Goal: Use online tool/utility: Use online tool/utility

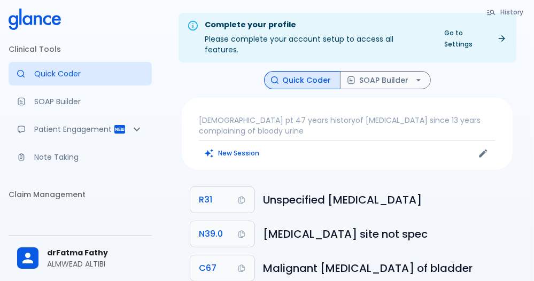
click at [258, 124] on p "[DEMOGRAPHIC_DATA] pt 47 years historyof [MEDICAL_DATA] since 13 years complain…" at bounding box center [347, 125] width 297 height 21
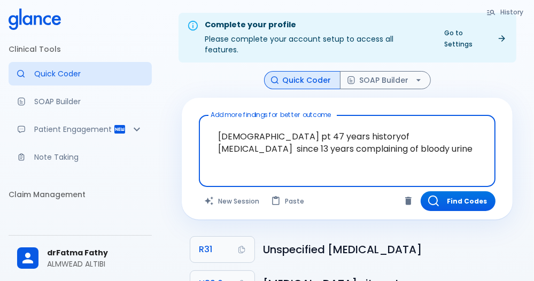
click at [340, 136] on textarea "[DEMOGRAPHIC_DATA] pt 47 years historyof [MEDICAL_DATA] since 13 years complain…" at bounding box center [347, 143] width 282 height 46
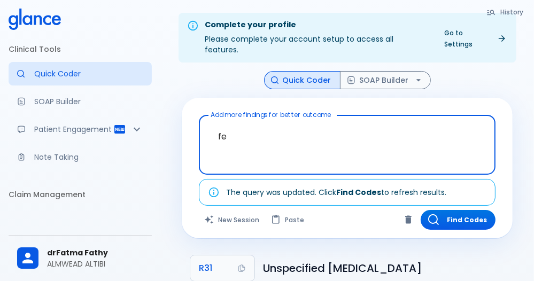
type textarea "f"
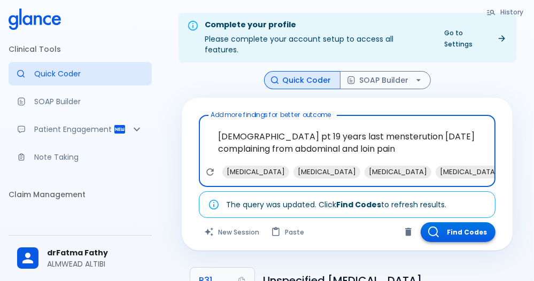
type textarea "[DEMOGRAPHIC_DATA] pt 19 years last mensterution [DATE] complaining from abdomi…"
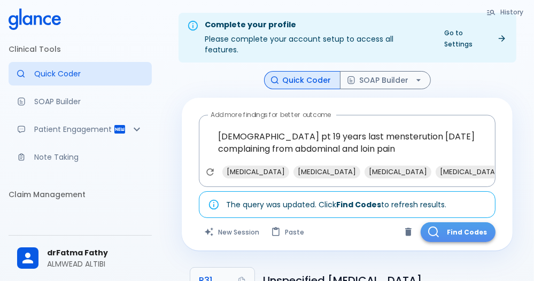
click at [472, 222] on button "Find Codes" at bounding box center [458, 232] width 75 height 20
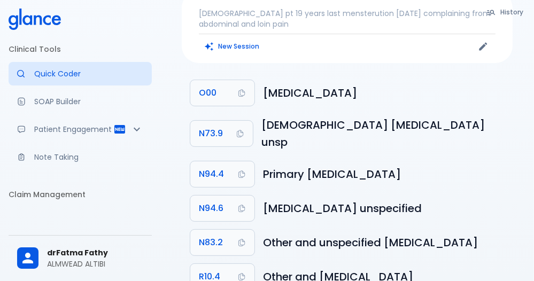
scroll to position [156, 0]
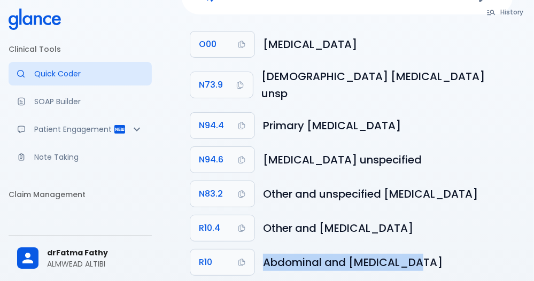
drag, startPoint x: 407, startPoint y: 236, endPoint x: 259, endPoint y: 242, distance: 148.7
click at [258, 245] on li "R10 Abdominal and [MEDICAL_DATA]" at bounding box center [347, 262] width 331 height 34
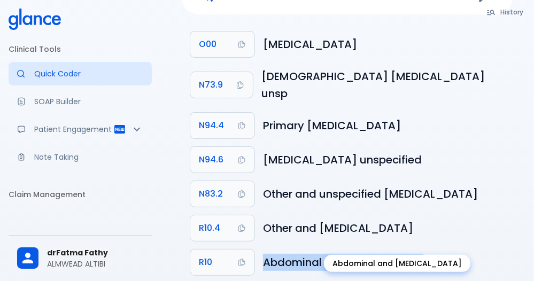
copy h6 "Abdominal and [MEDICAL_DATA]"
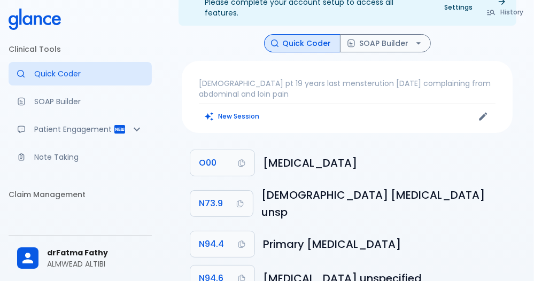
scroll to position [0, 0]
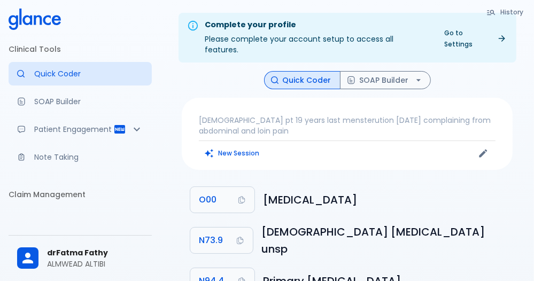
click at [276, 115] on p "[DEMOGRAPHIC_DATA] pt 19 years last mensterution [DATE] complaining from abdomi…" at bounding box center [347, 125] width 297 height 21
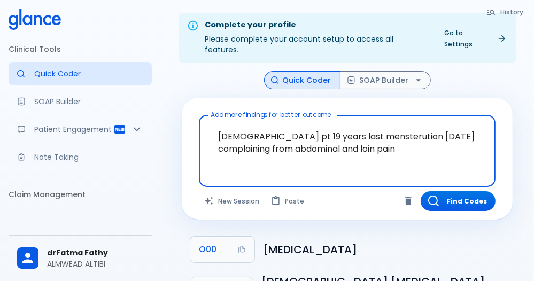
drag, startPoint x: 213, startPoint y: 123, endPoint x: 365, endPoint y: 175, distance: 160.8
click at [365, 175] on div "[DEMOGRAPHIC_DATA] pt 19 years last mensterution [DATE] complaining from abdomi…" at bounding box center [347, 151] width 297 height 72
